Goal: Transaction & Acquisition: Purchase product/service

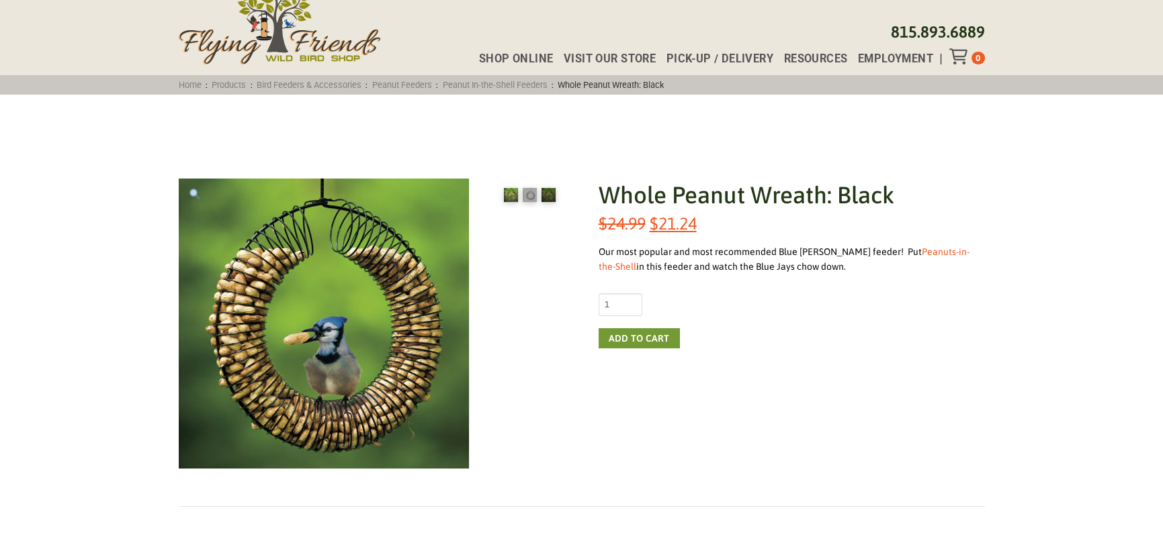
scroll to position [67, 0]
click at [907, 247] on link "Peanuts-in-the-Shell" at bounding box center [784, 259] width 371 height 26
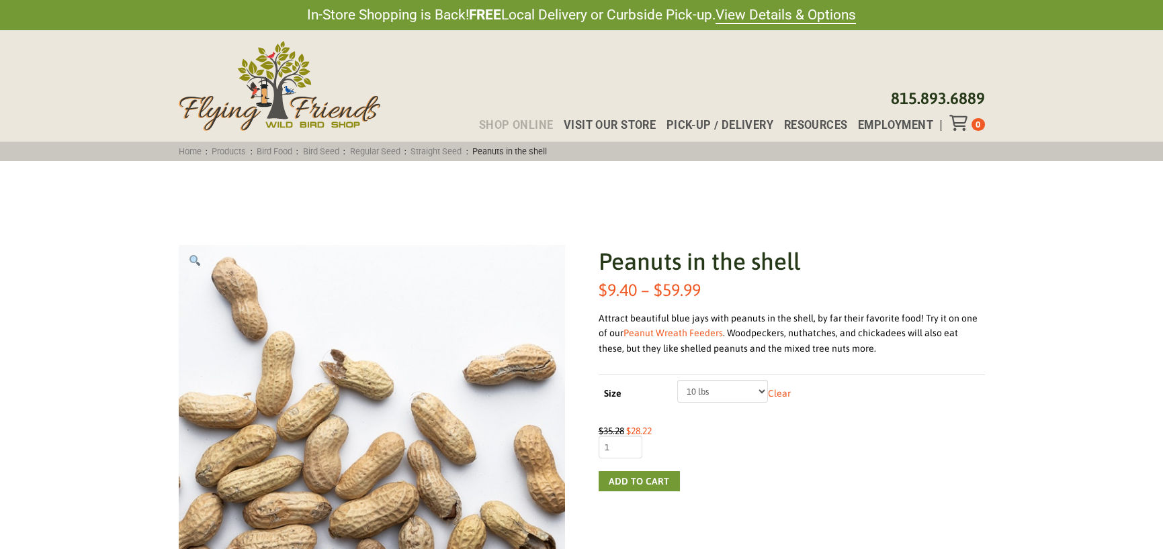
click at [521, 122] on span "Shop Online" at bounding box center [516, 125] width 75 height 11
